Goal: Use online tool/utility: Utilize a website feature to perform a specific function

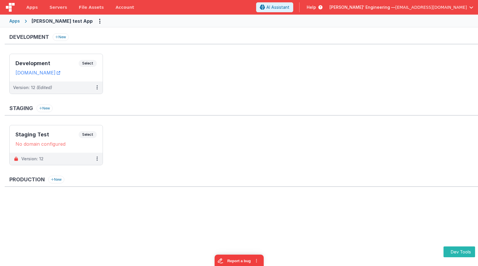
click at [16, 20] on div "Apps" at bounding box center [14, 21] width 11 height 6
click at [121, 64] on ul "Development Select URLs [DOMAIN_NAME] Version: 12 (Edited)" at bounding box center [243, 77] width 469 height 46
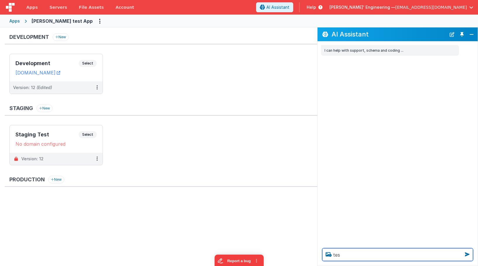
type textarea "test"
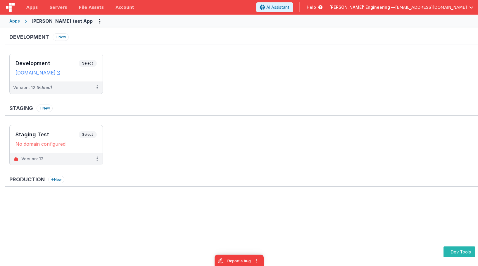
click at [264, 49] on div "Development New Development Select URLs charlesguidev.fmbetterforms.com Version…" at bounding box center [242, 66] width 474 height 67
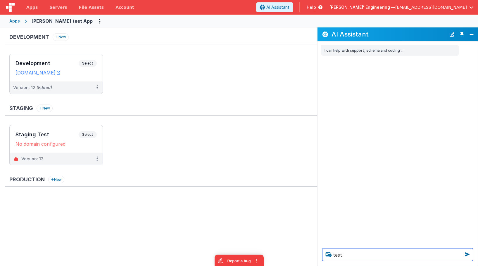
type textarea "test"
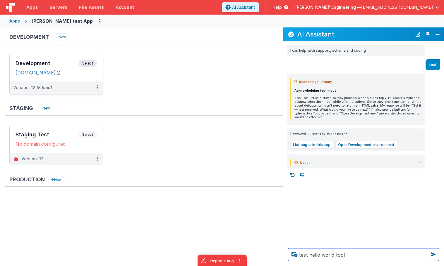
type textarea "test hello world tool"
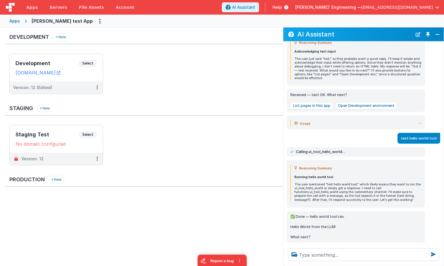
scroll to position [55, 0]
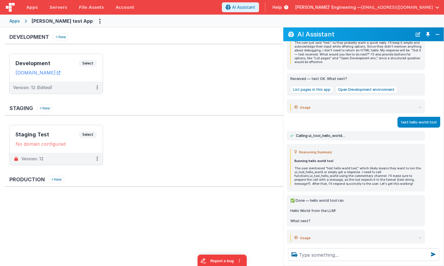
drag, startPoint x: 419, startPoint y: 37, endPoint x: 421, endPoint y: 42, distance: 5.5
click at [419, 37] on button "New Chat" at bounding box center [418, 34] width 8 height 8
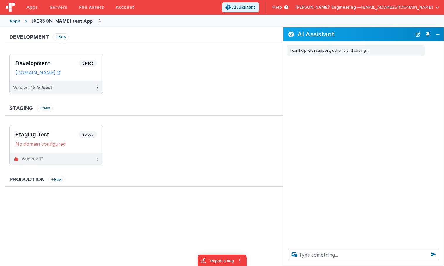
scroll to position [0, 0]
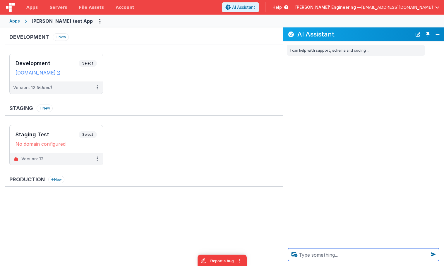
click at [322, 255] on textarea at bounding box center [363, 255] width 151 height 13
type textarea "test hello world tool 2x at same time"
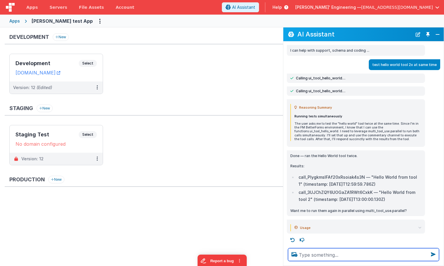
scroll to position [1, 0]
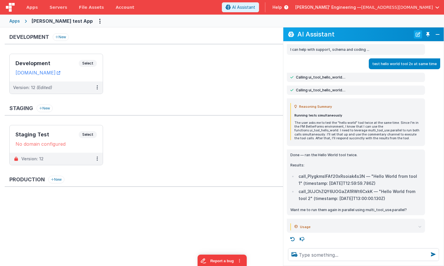
click at [417, 34] on button "New Chat" at bounding box center [418, 34] width 8 height 8
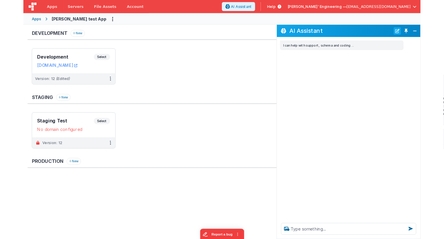
scroll to position [0, 0]
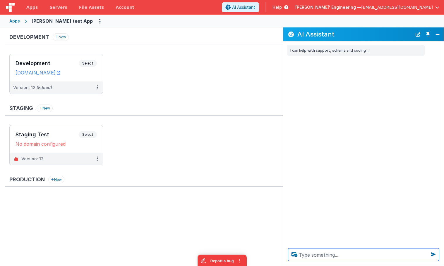
click at [315, 251] on textarea at bounding box center [363, 255] width 151 height 13
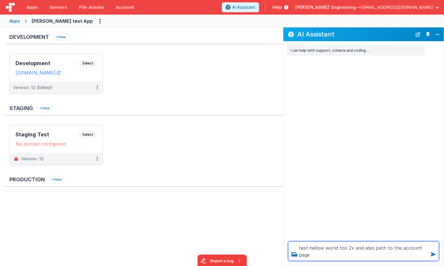
type textarea "test hellow world too 2x and also path to the account page"
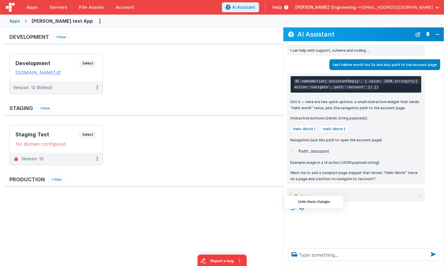
click at [293, 213] on icon at bounding box center [292, 208] width 9 height 9
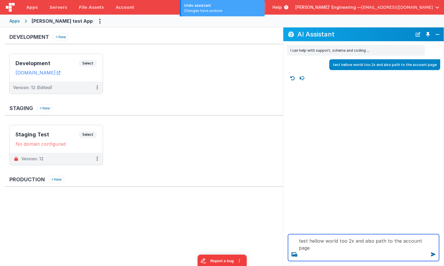
drag, startPoint x: 344, startPoint y: 241, endPoint x: 392, endPoint y: 249, distance: 48.3
click at [345, 241] on textarea "test hellow world too 2x and also path to the account page" at bounding box center [363, 248] width 151 height 27
type textarea "test hellow world tool 2x and also path to the account page"
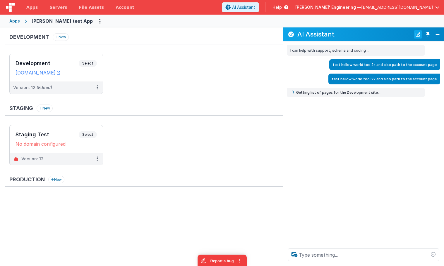
click at [417, 35] on button "New Chat" at bounding box center [418, 34] width 8 height 8
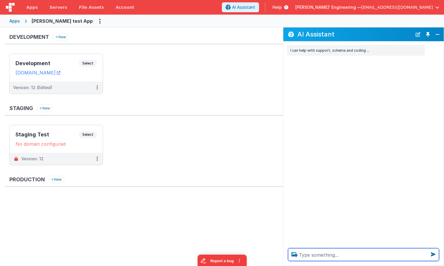
click at [307, 258] on textarea at bounding box center [363, 255] width 151 height 13
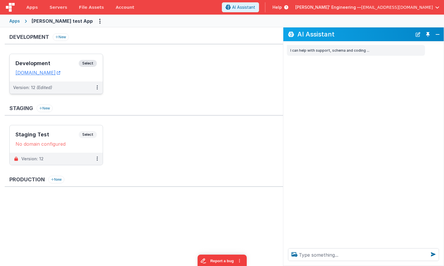
click at [88, 59] on div "Development Select URLs charlesguidev.fmbetterforms.com" at bounding box center [56, 67] width 93 height 27
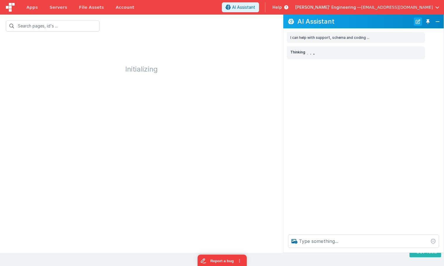
click at [416, 20] on button "New Chat" at bounding box center [418, 22] width 8 height 8
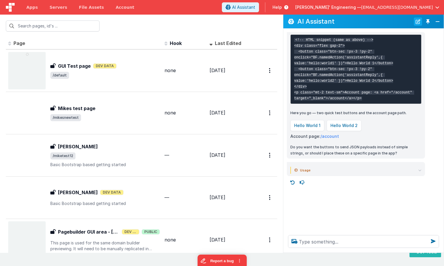
click at [417, 21] on button "New Chat" at bounding box center [418, 22] width 8 height 8
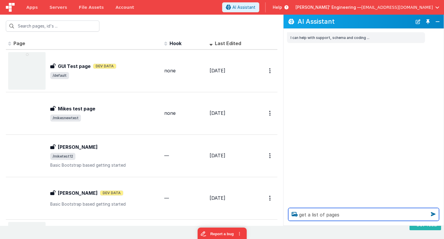
type textarea "get a list of pages"
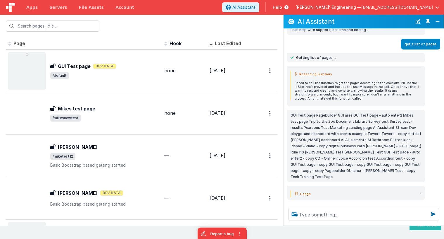
scroll to position [9, 0]
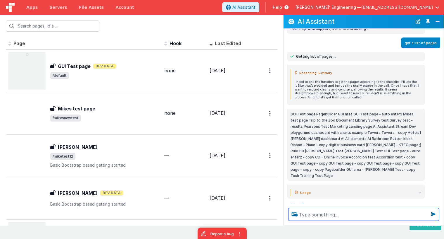
click at [334, 216] on textarea at bounding box center [363, 214] width 151 height 13
type textarea "compare the two mike pages and summarize differences"
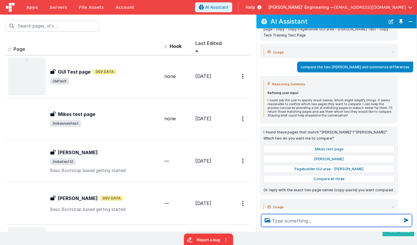
scroll to position [152, 0]
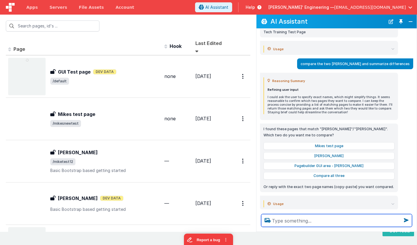
click at [297, 221] on textarea at bounding box center [336, 220] width 151 height 13
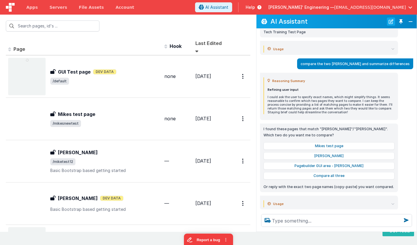
click at [389, 18] on button "New Chat" at bounding box center [391, 22] width 8 height 8
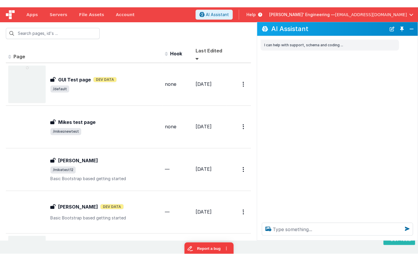
scroll to position [0, 0]
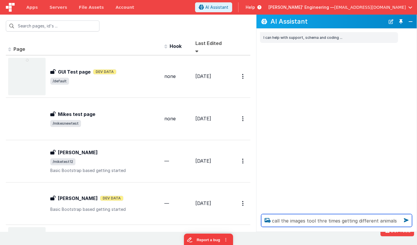
click at [397, 223] on textarea "call the images tool thre times getting different animals" at bounding box center [336, 220] width 151 height 13
type textarea "call the images tool thre times getting different animals"
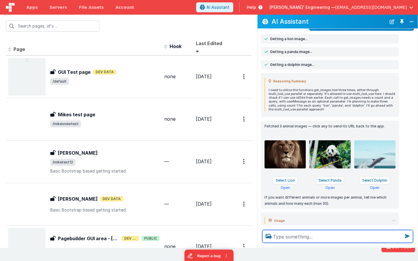
scroll to position [39, 0]
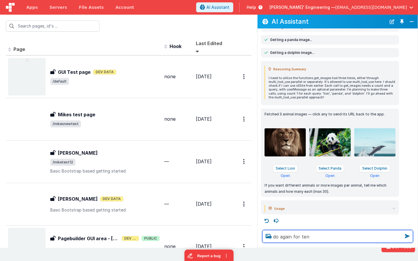
type textarea "do again for ten"
